Goal: Transaction & Acquisition: Purchase product/service

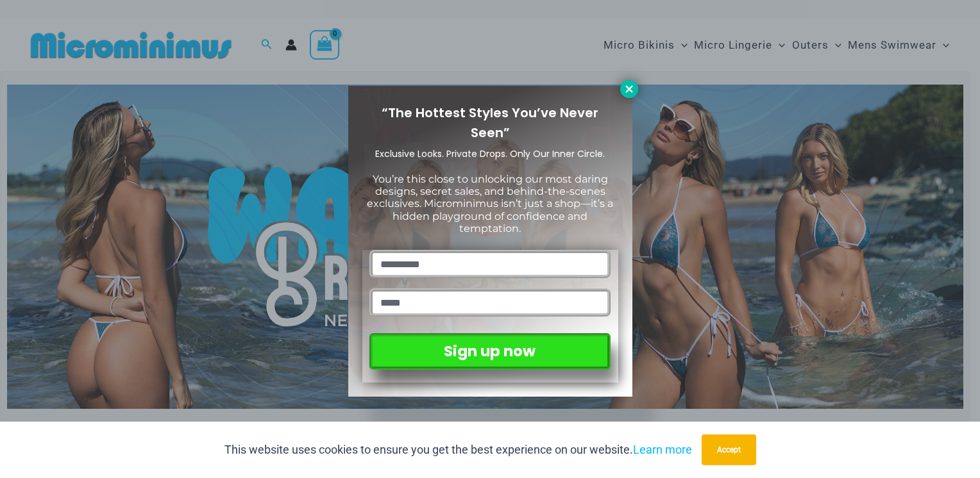
click at [631, 89] on icon at bounding box center [629, 89] width 12 height 12
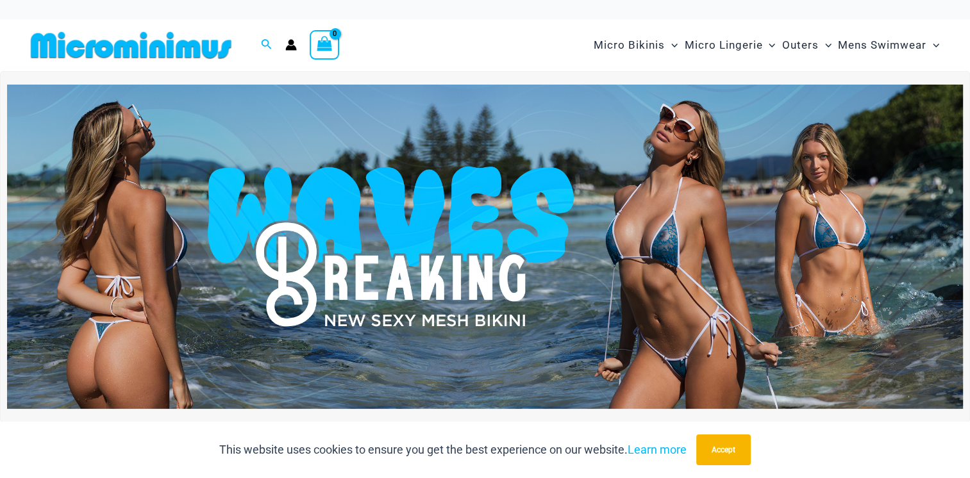
click at [631, 246] on img at bounding box center [485, 247] width 956 height 325
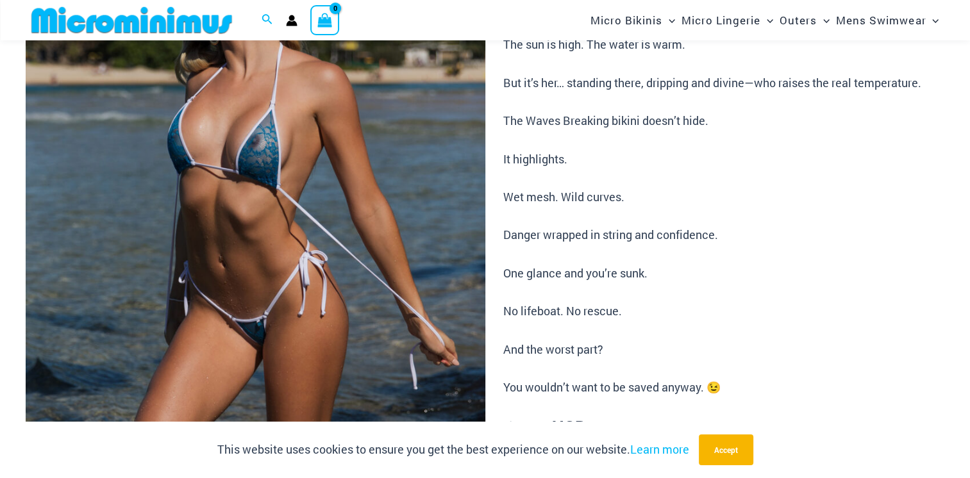
scroll to position [181, 0]
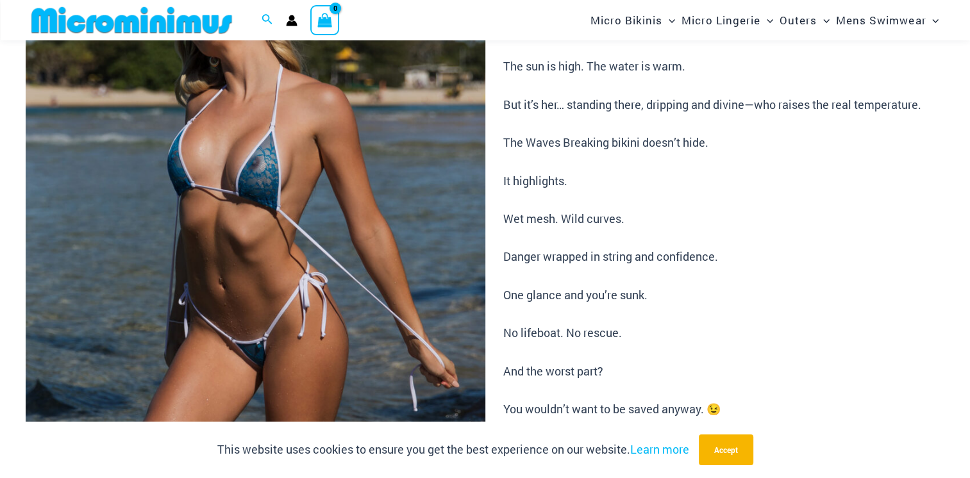
click at [240, 202] on img at bounding box center [256, 280] width 460 height 689
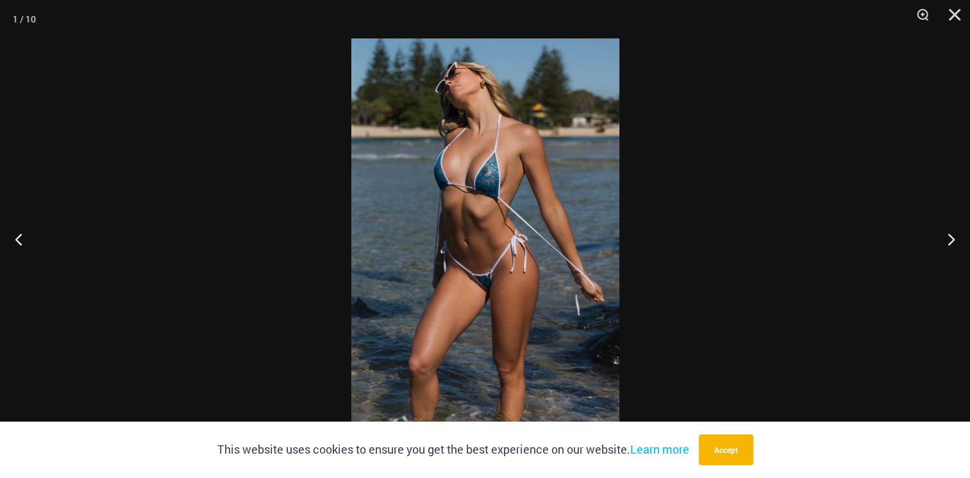
click at [466, 212] on img at bounding box center [485, 238] width 268 height 401
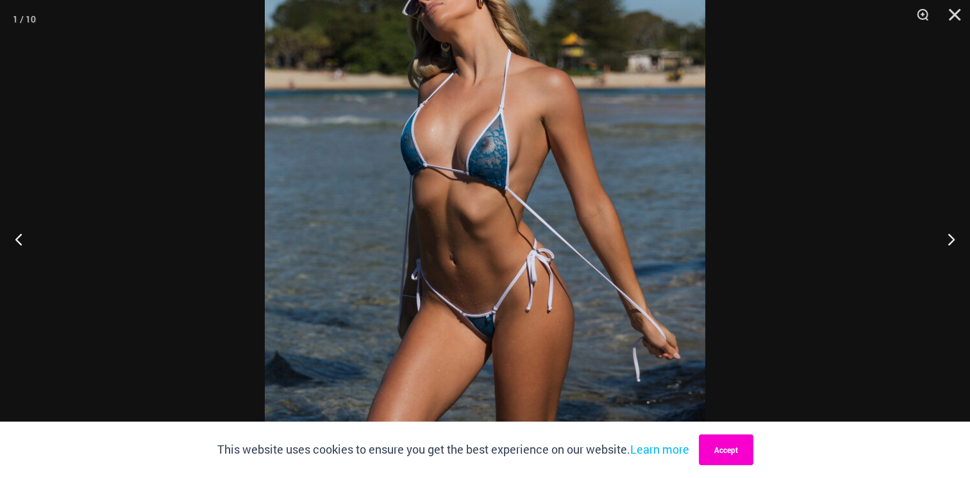
click at [730, 451] on button "Accept" at bounding box center [726, 450] width 54 height 31
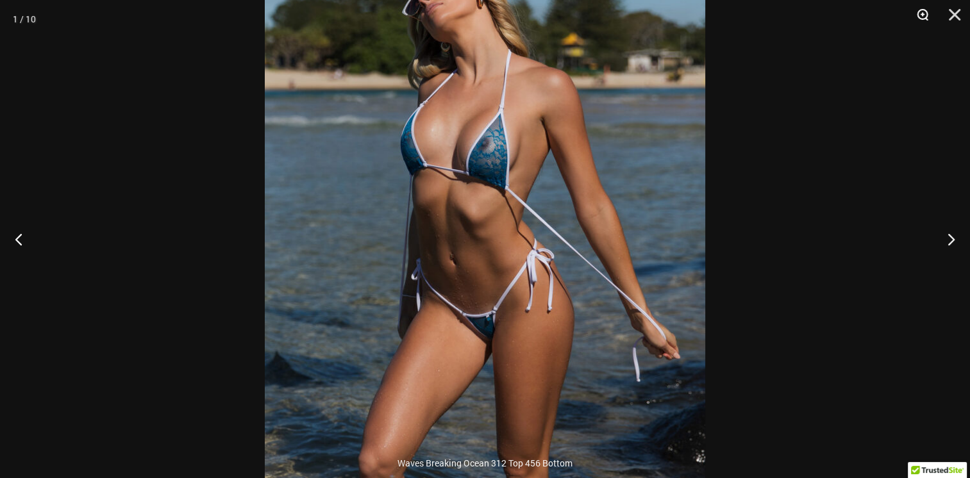
click at [922, 14] on button "Zoom" at bounding box center [918, 19] width 32 height 38
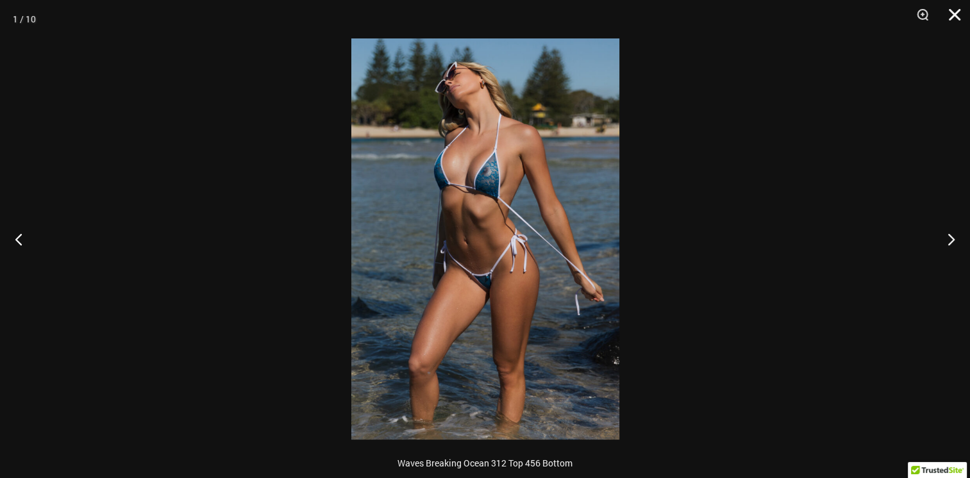
click at [958, 15] on button "Close" at bounding box center [950, 19] width 32 height 38
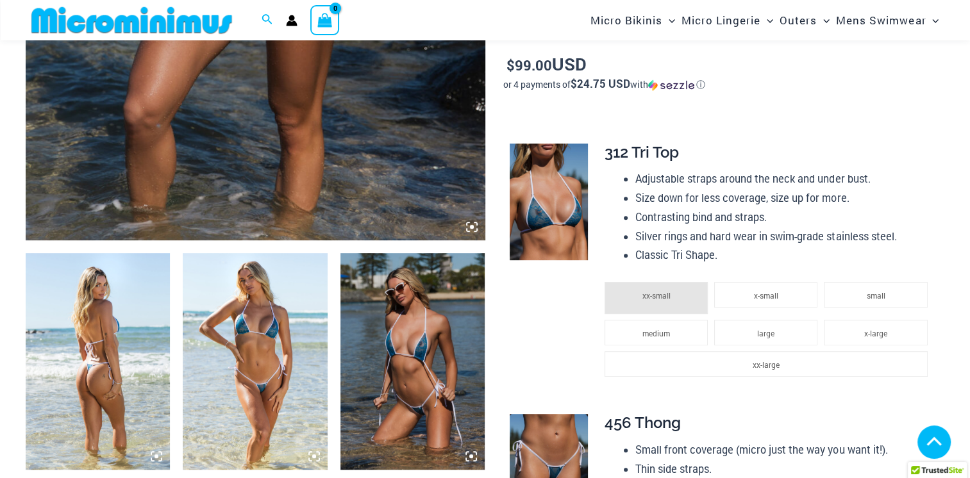
scroll to position [694, 0]
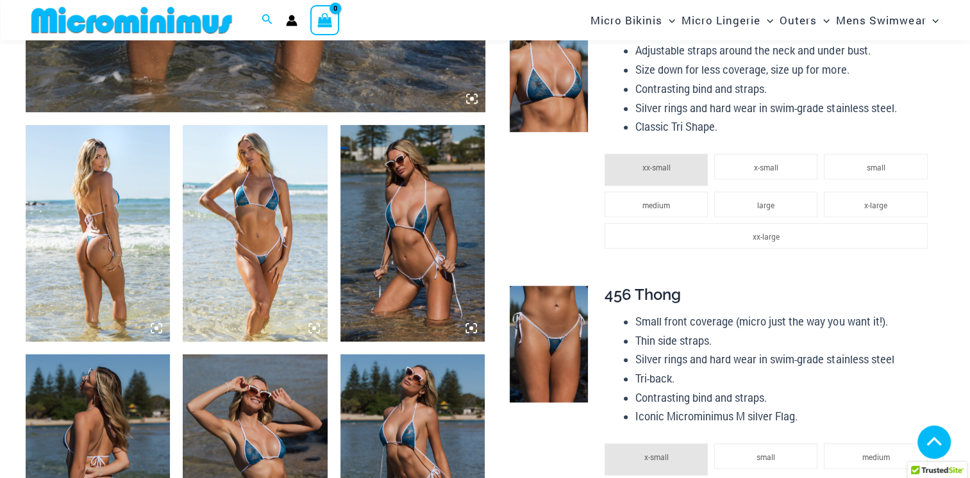
click at [288, 240] on img at bounding box center [255, 233] width 144 height 217
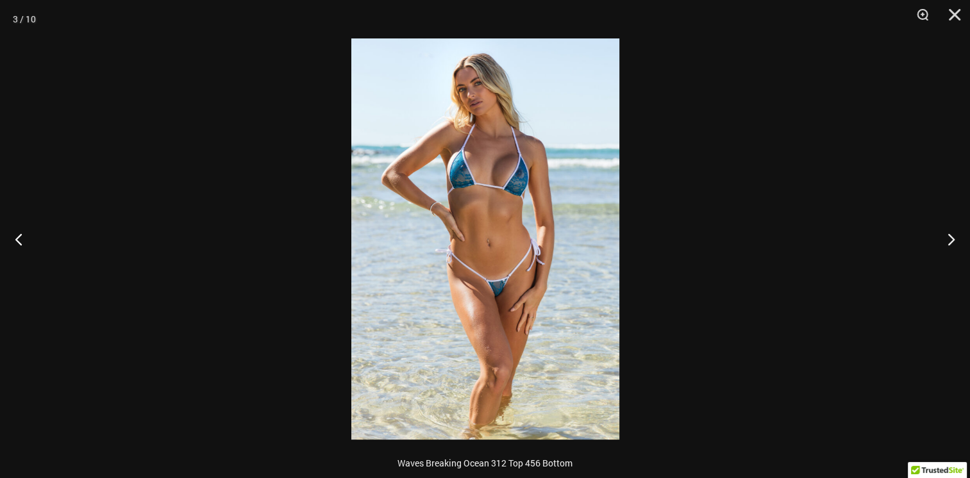
click at [483, 219] on img at bounding box center [485, 238] width 268 height 401
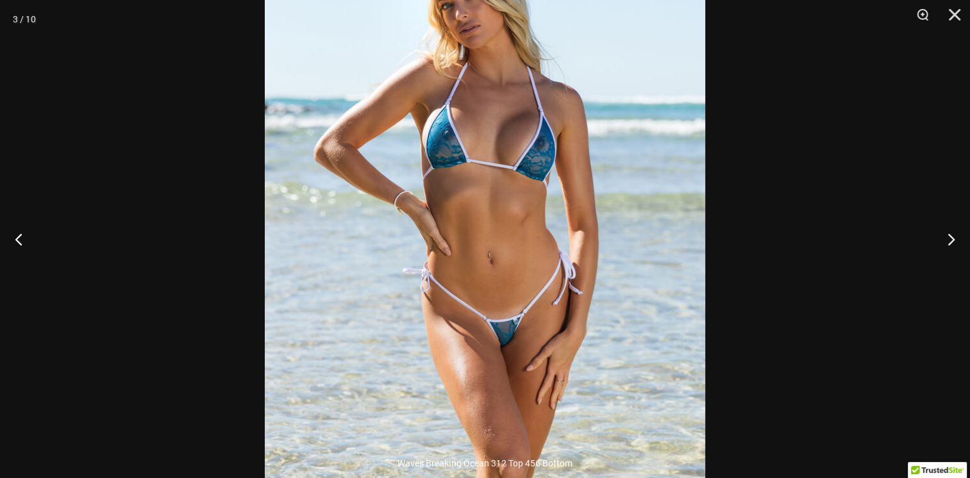
click at [483, 219] on img at bounding box center [485, 252] width 440 height 660
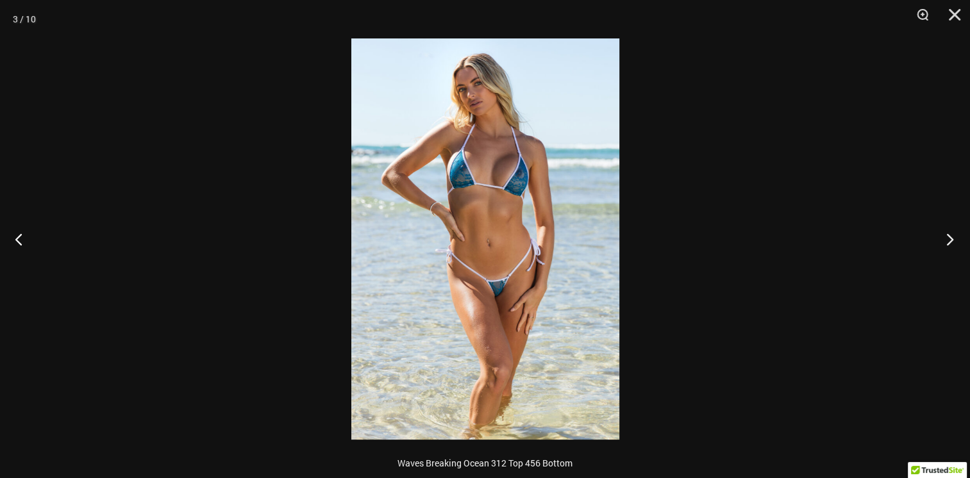
click at [944, 238] on button "Next" at bounding box center [946, 239] width 48 height 64
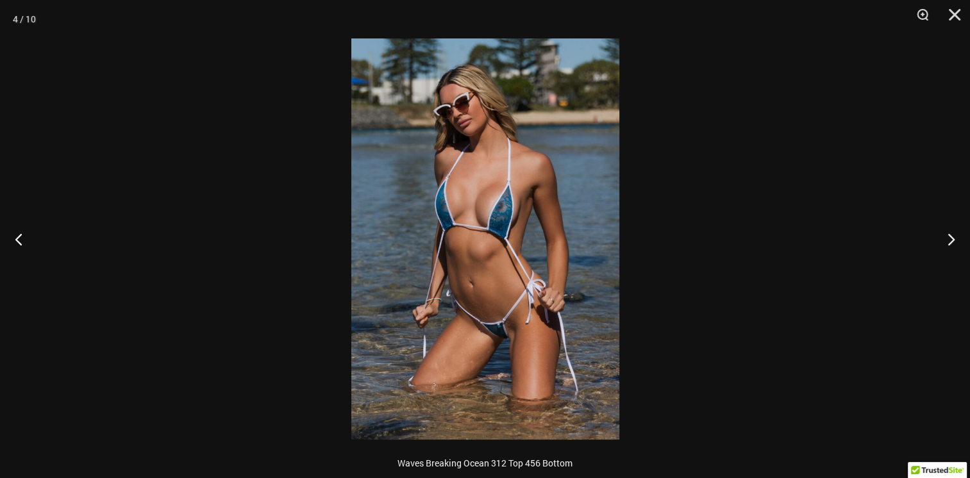
click at [550, 281] on img at bounding box center [485, 238] width 268 height 401
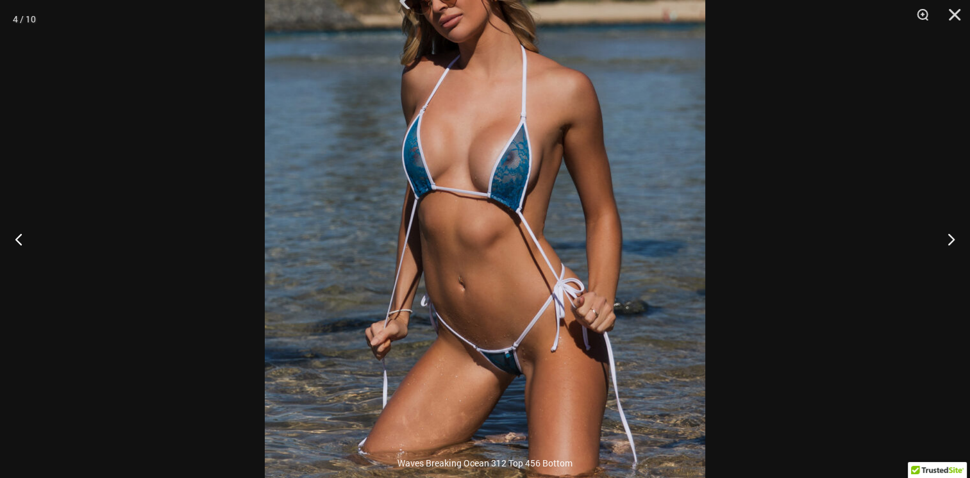
click at [550, 281] on img at bounding box center [485, 212] width 440 height 660
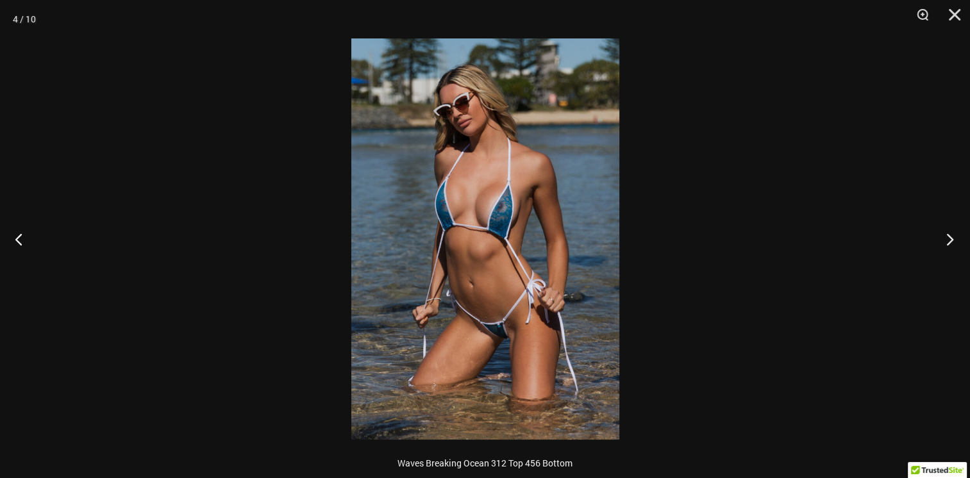
click at [947, 244] on button "Next" at bounding box center [946, 239] width 48 height 64
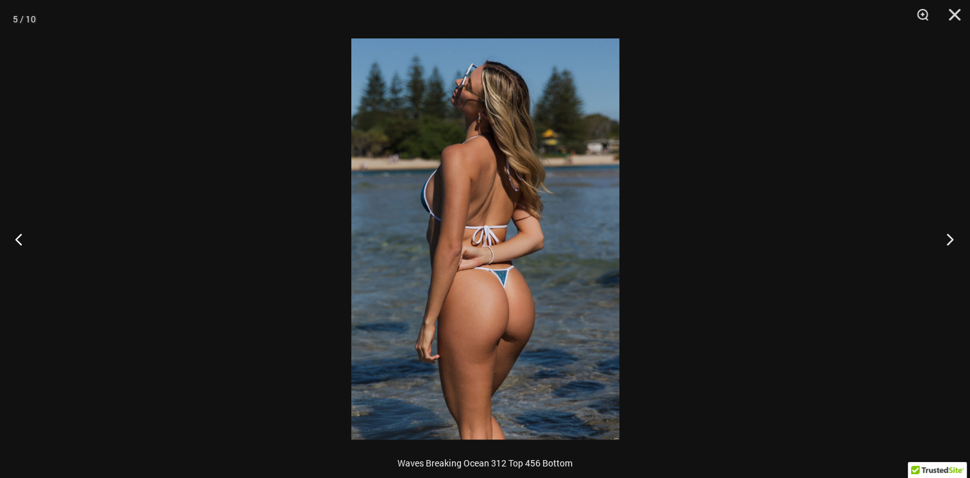
click at [947, 244] on button "Next" at bounding box center [946, 239] width 48 height 64
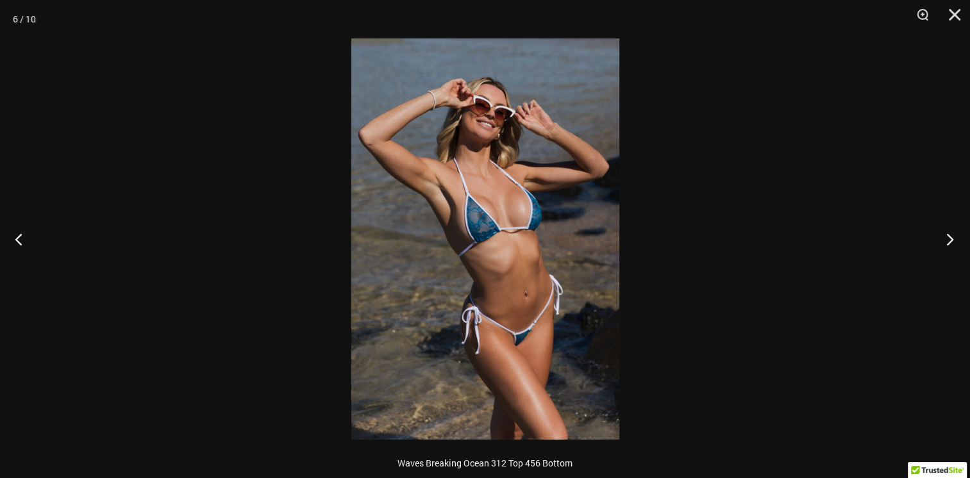
click at [947, 244] on button "Next" at bounding box center [946, 239] width 48 height 64
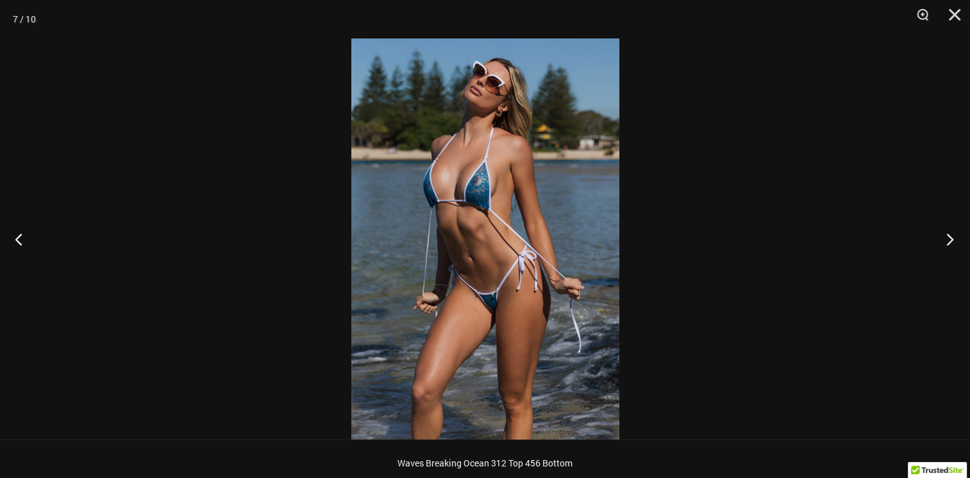
click at [947, 244] on button "Next" at bounding box center [946, 239] width 48 height 64
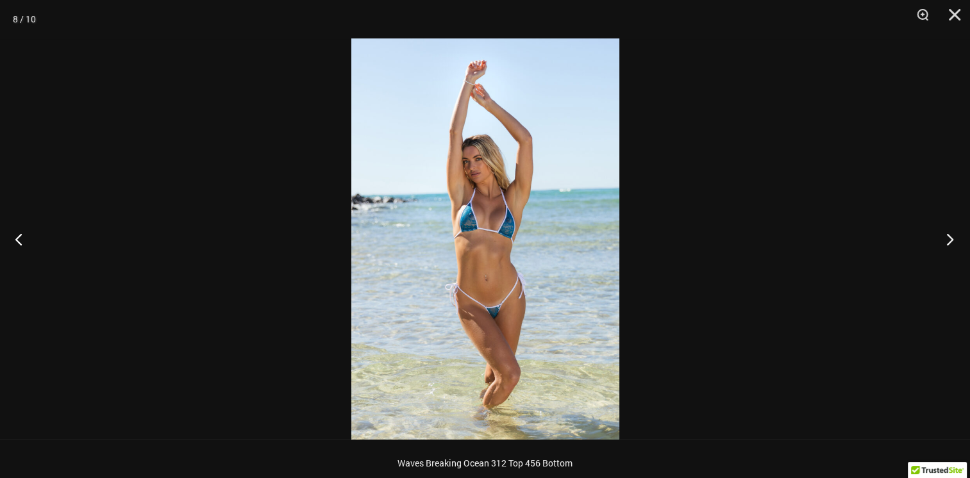
click at [947, 244] on button "Next" at bounding box center [946, 239] width 48 height 64
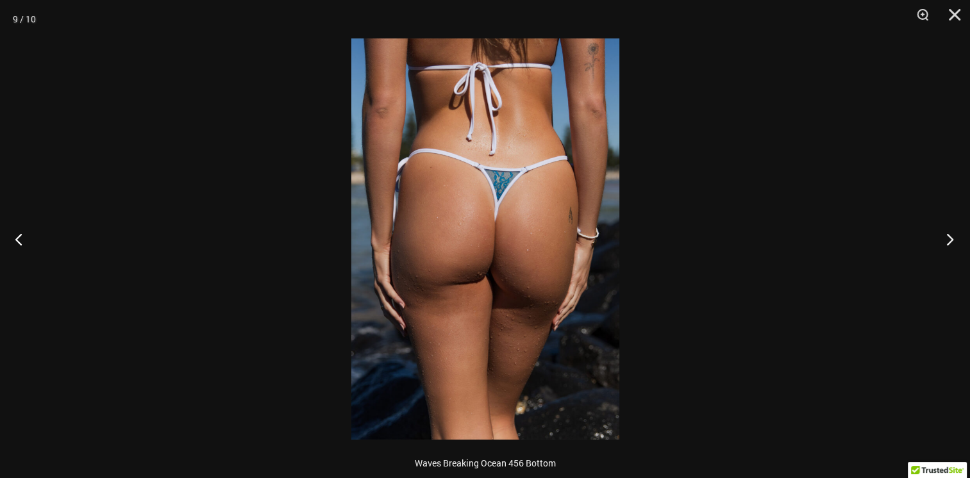
click at [947, 244] on button "Next" at bounding box center [946, 239] width 48 height 64
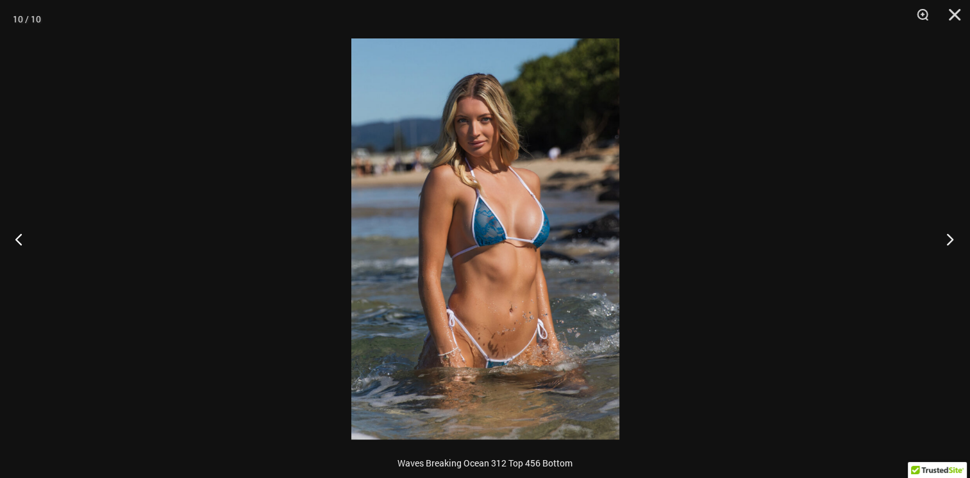
click at [947, 244] on button "Next" at bounding box center [946, 239] width 48 height 64
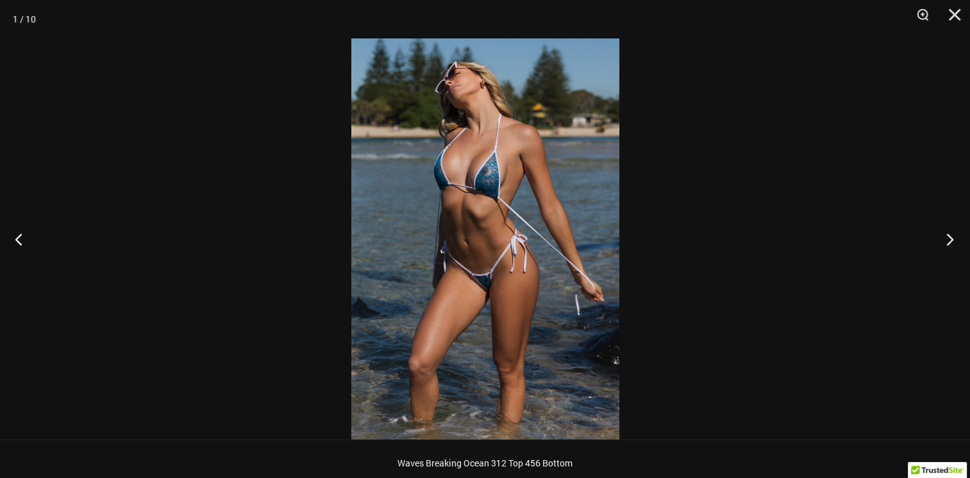
click at [947, 244] on button "Next" at bounding box center [946, 239] width 48 height 64
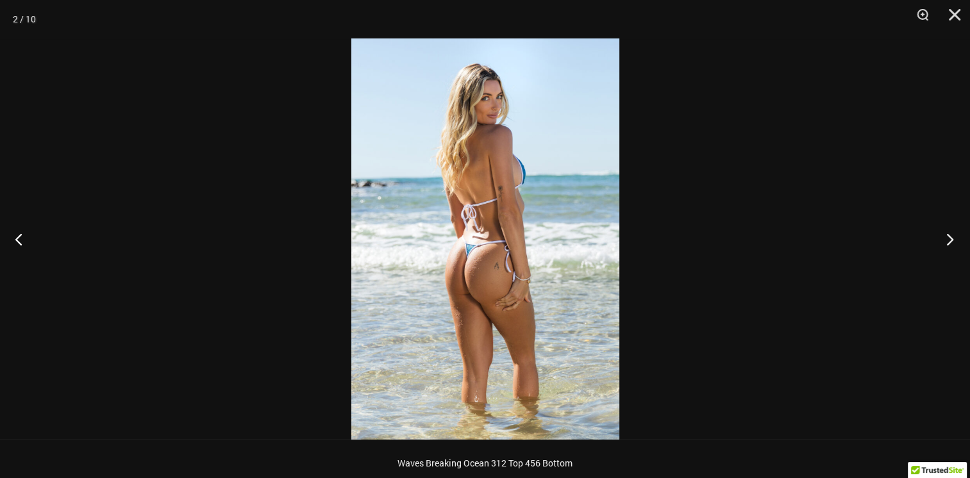
click at [947, 244] on button "Next" at bounding box center [946, 239] width 48 height 64
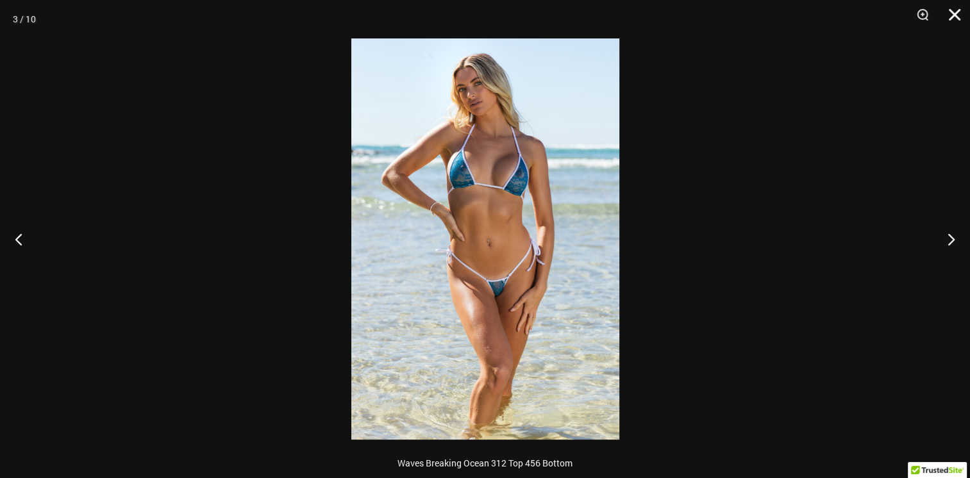
click at [954, 13] on button "Close" at bounding box center [950, 19] width 32 height 38
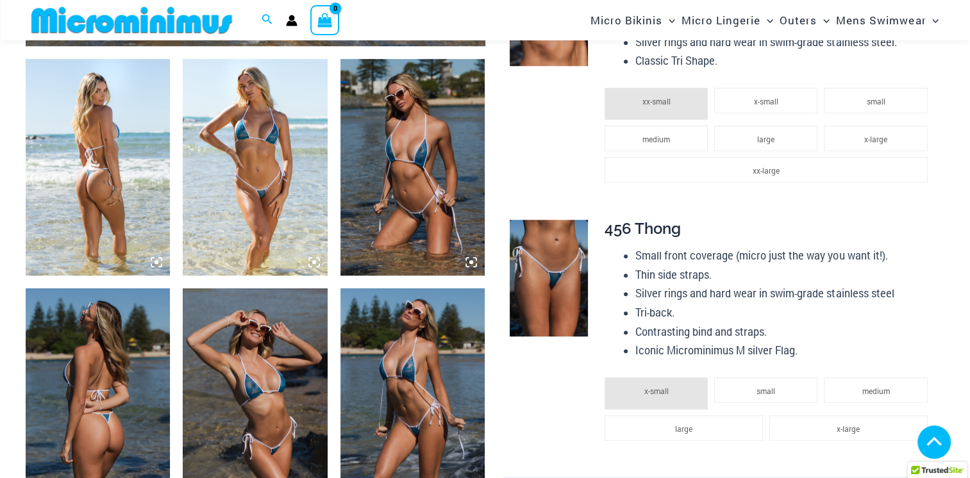
scroll to position [758, 0]
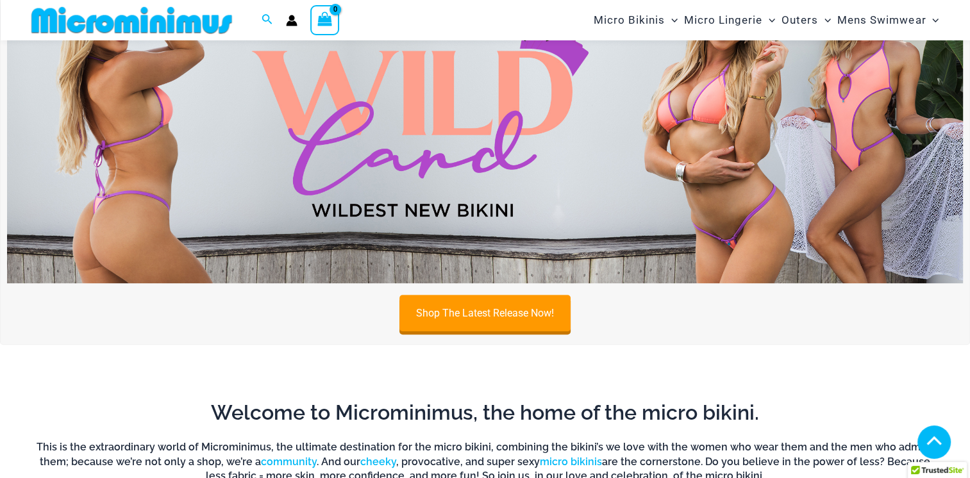
scroll to position [309, 0]
